Goal: Information Seeking & Learning: Learn about a topic

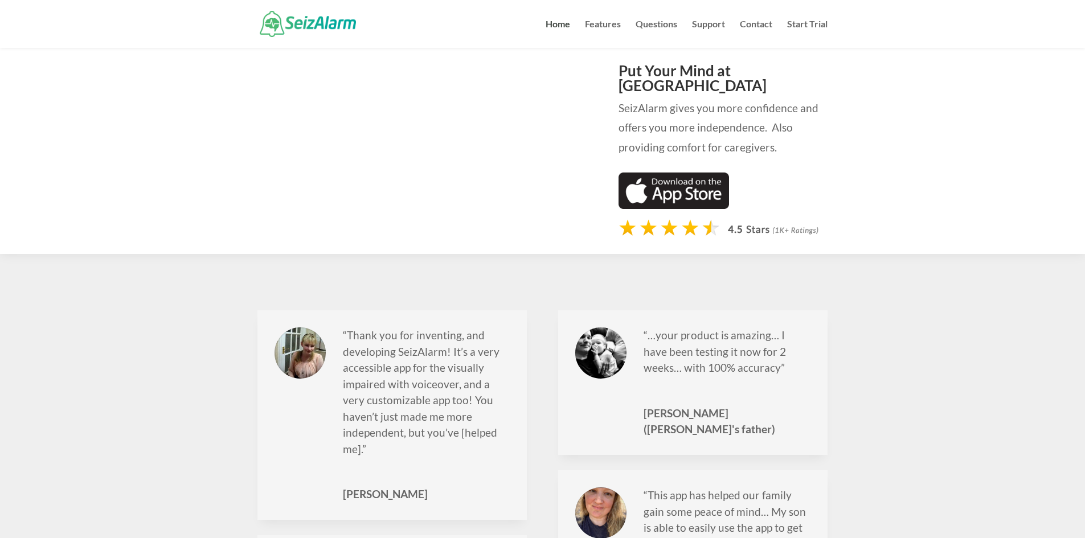
scroll to position [1083, 0]
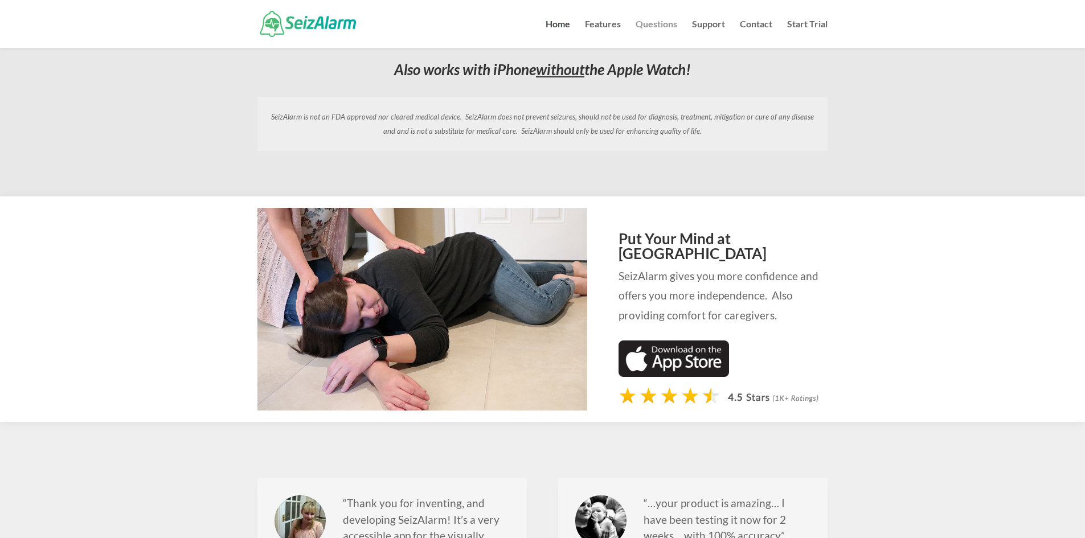
click at [652, 25] on link "Questions" at bounding box center [657, 34] width 42 height 28
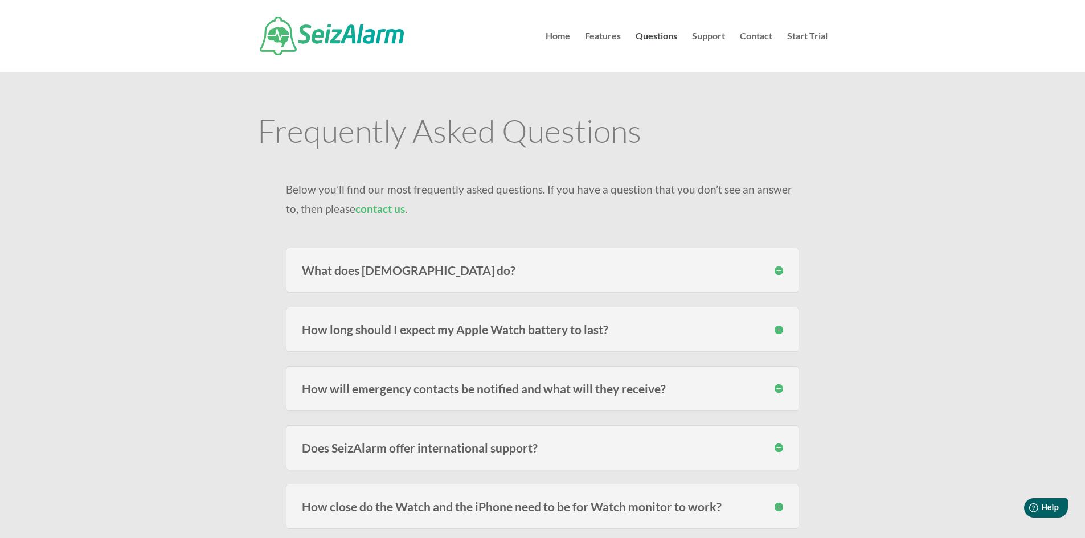
click at [356, 279] on div "What does [DEMOGRAPHIC_DATA] do? SeizAlarm detects irregular/abnormal movement …" at bounding box center [542, 270] width 513 height 45
click at [361, 274] on h3 "What does [DEMOGRAPHIC_DATA] do?" at bounding box center [542, 270] width 481 height 12
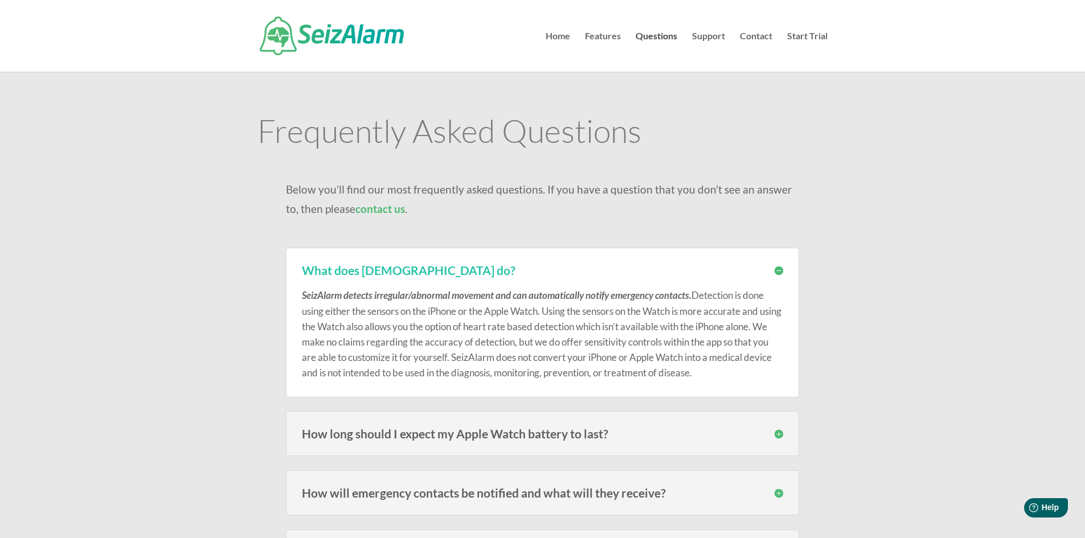
click at [777, 269] on h3 "What does [DEMOGRAPHIC_DATA] do?" at bounding box center [542, 270] width 481 height 12
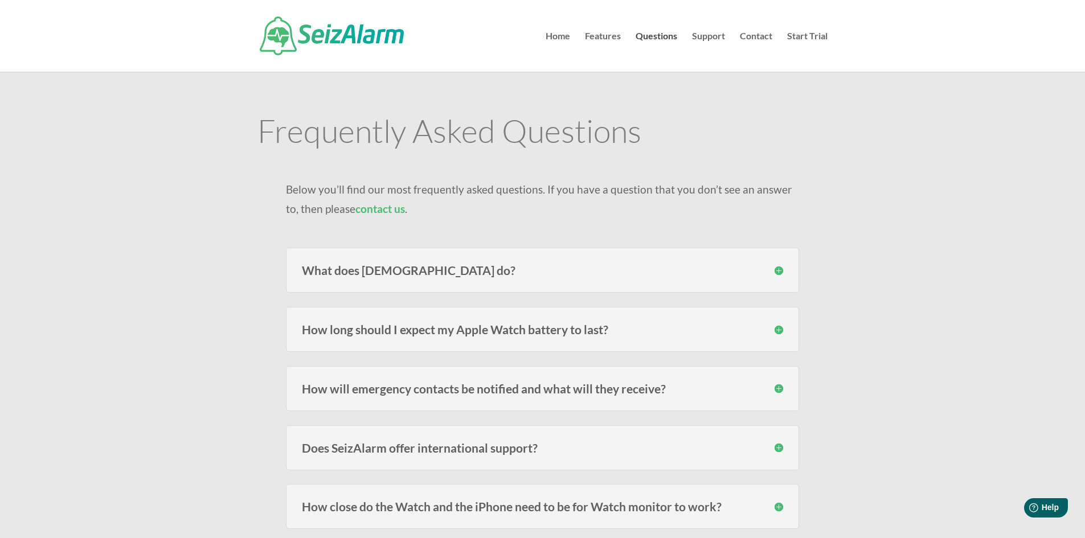
click at [532, 333] on h3 "How long should I expect my Apple Watch battery to last?" at bounding box center [542, 330] width 481 height 12
